Goal: Task Accomplishment & Management: Manage account settings

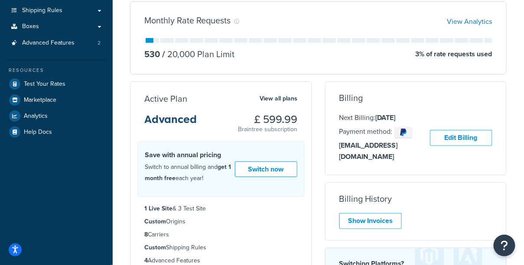
scroll to position [150, 0]
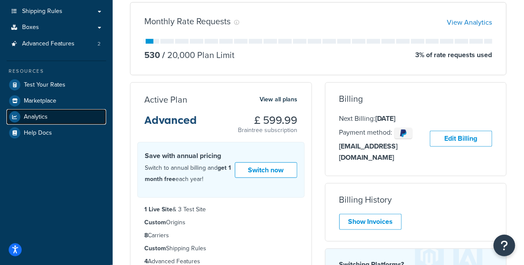
click at [56, 121] on link "Analytics" at bounding box center [57, 117] width 100 height 16
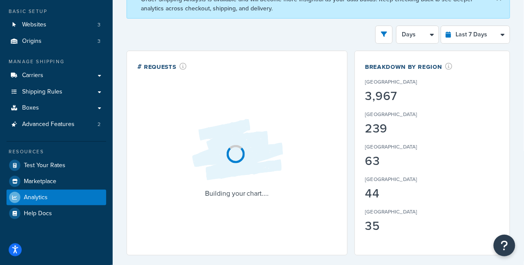
scroll to position [66, 0]
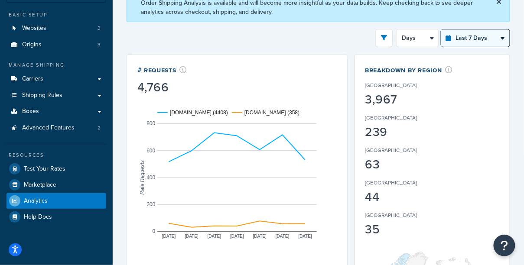
click at [459, 43] on select "Last 24 Hours Last 7 Days Last 30 Days Last 3 Months Last 6 Months Last 12 Mont…" at bounding box center [475, 37] width 68 height 17
select select "last_6_months"
click at [442, 29] on select "Last 24 Hours Last 7 Days Last 30 Days Last 3 Months Last 6 Months Last 12 Mont…" at bounding box center [475, 37] width 68 height 17
select select "1w"
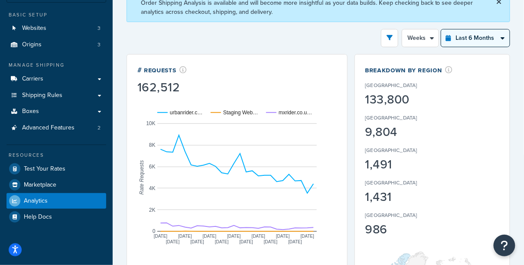
click at [461, 35] on select "Last 24 Hours Last 7 Days Last 30 Days Last 3 Months Last 6 Months Last 12 Mont…" at bounding box center [475, 37] width 68 height 17
select select "last_year"
click at [442, 29] on select "Last 24 Hours Last 7 Days Last 30 Days Last 3 Months Last 6 Months Last 12 Mont…" at bounding box center [475, 37] width 68 height 17
select select "1M"
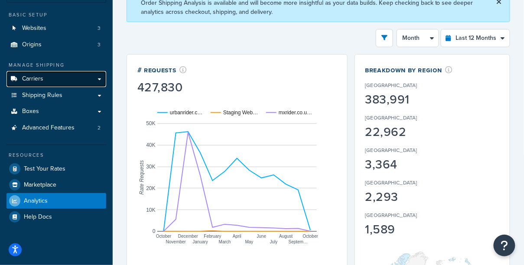
click at [63, 77] on link "Carriers" at bounding box center [57, 79] width 100 height 16
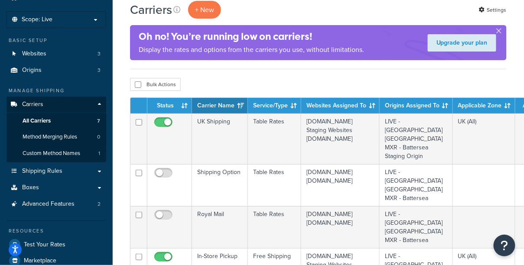
scroll to position [91, 0]
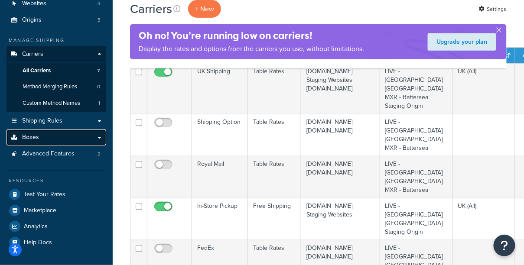
click at [77, 130] on link "Boxes" at bounding box center [57, 138] width 100 height 16
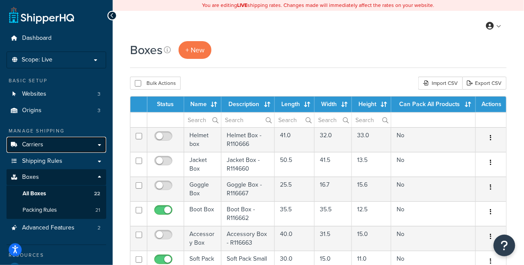
click at [71, 148] on link "Carriers" at bounding box center [57, 145] width 100 height 16
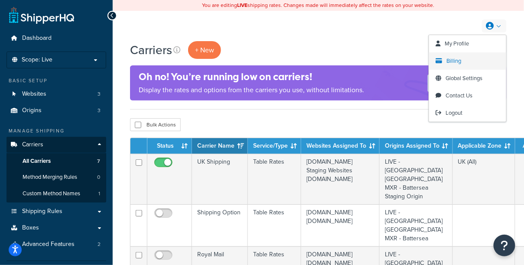
click at [462, 56] on link "Billing" at bounding box center [467, 60] width 77 height 17
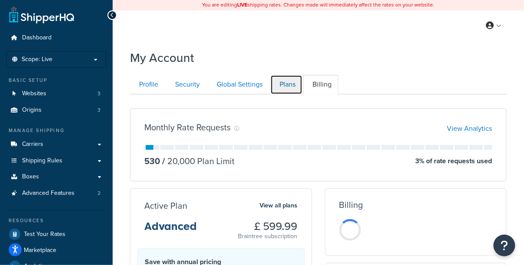
click at [288, 78] on link "Plans" at bounding box center [286, 85] width 32 height 20
